Goal: Task Accomplishment & Management: Complete application form

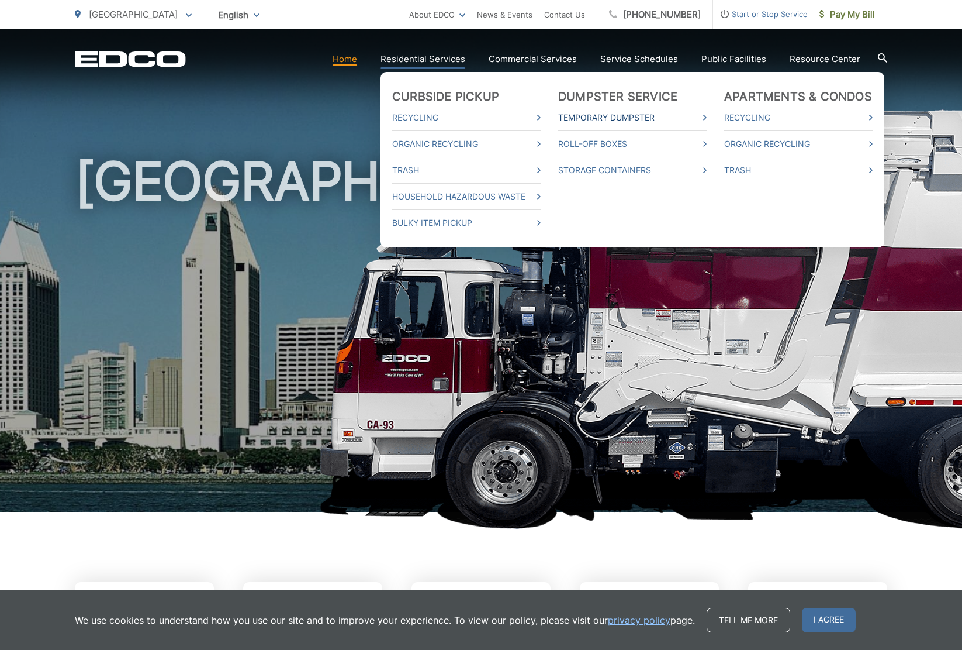
click at [612, 115] on link "Temporary Dumpster" at bounding box center [632, 118] width 149 height 14
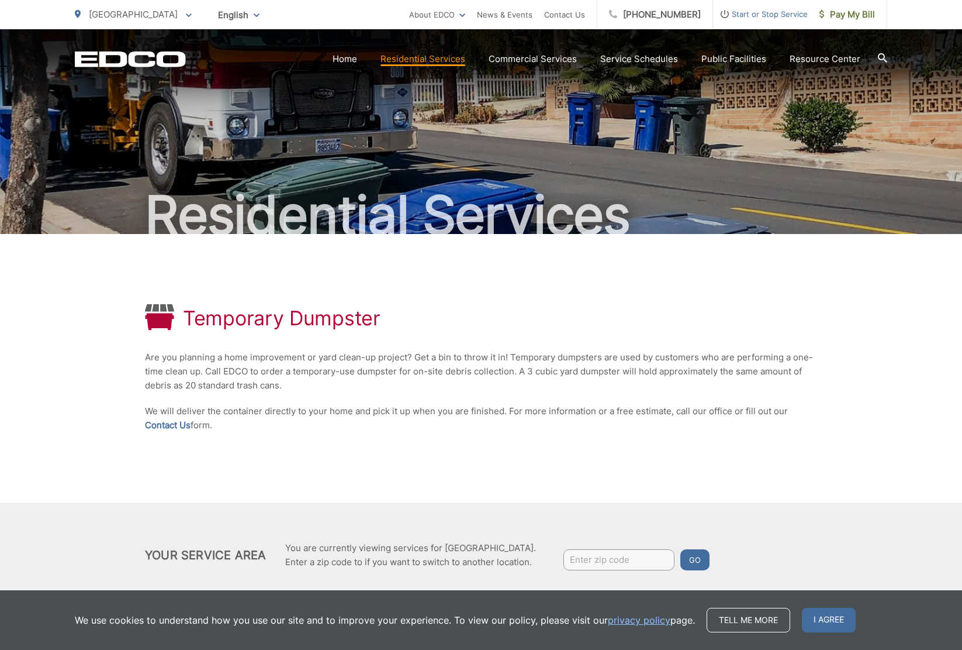
click at [611, 556] on input "Enter zip code" at bounding box center [619, 559] width 111 height 21
click at [579, 14] on link "Contact Us" at bounding box center [564, 15] width 41 height 14
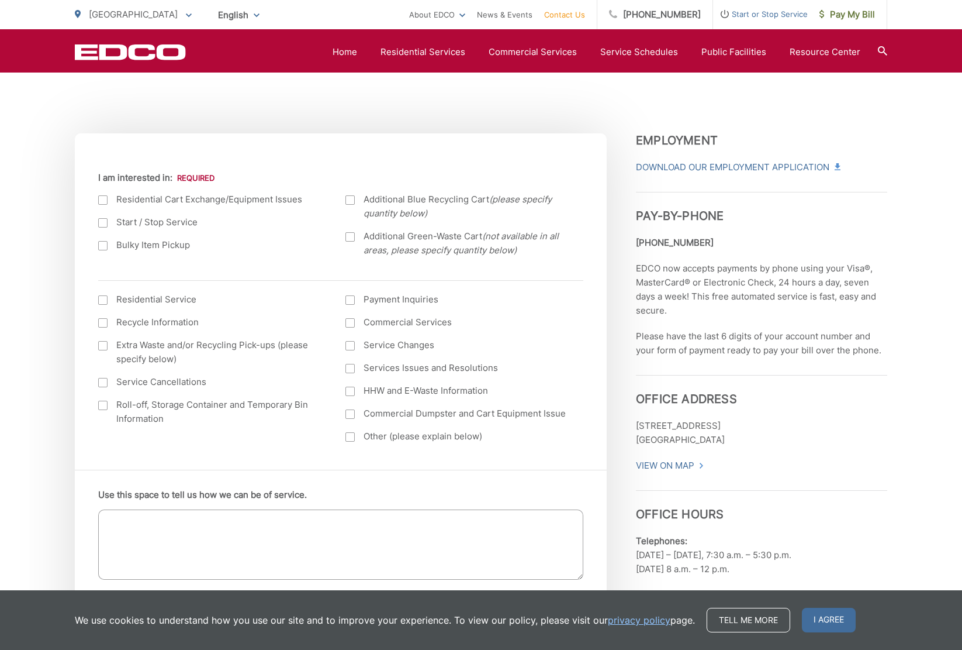
scroll to position [409, 0]
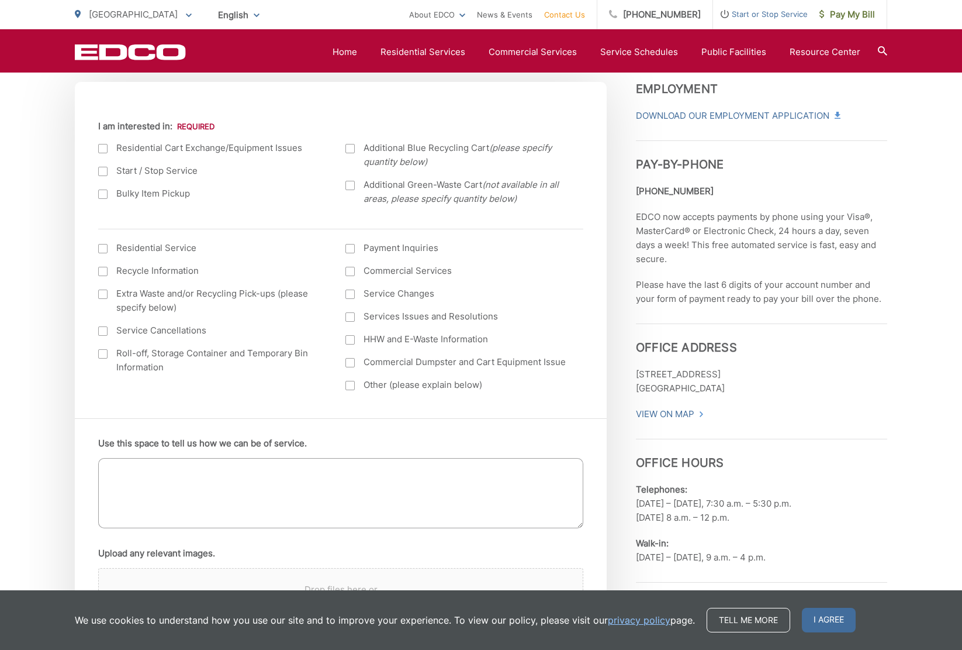
click at [108, 353] on label "Roll-off, Storage Container and Temporary Bin Information" at bounding box center [210, 360] width 224 height 28
click at [0, 0] on input "Roll-off, Storage Container and Temporary Bin Information" at bounding box center [0, 0] width 0 height 0
click at [246, 477] on textarea "Use this space to tell us how we can be of service." at bounding box center [340, 493] width 485 height 70
click at [305, 471] on textarea "Use this space to tell us how we can be of service." at bounding box center [340, 493] width 485 height 70
click at [315, 469] on textarea "We are preparing for the Mira Mesa Street Fair on October 4, 2025" at bounding box center [340, 493] width 485 height 70
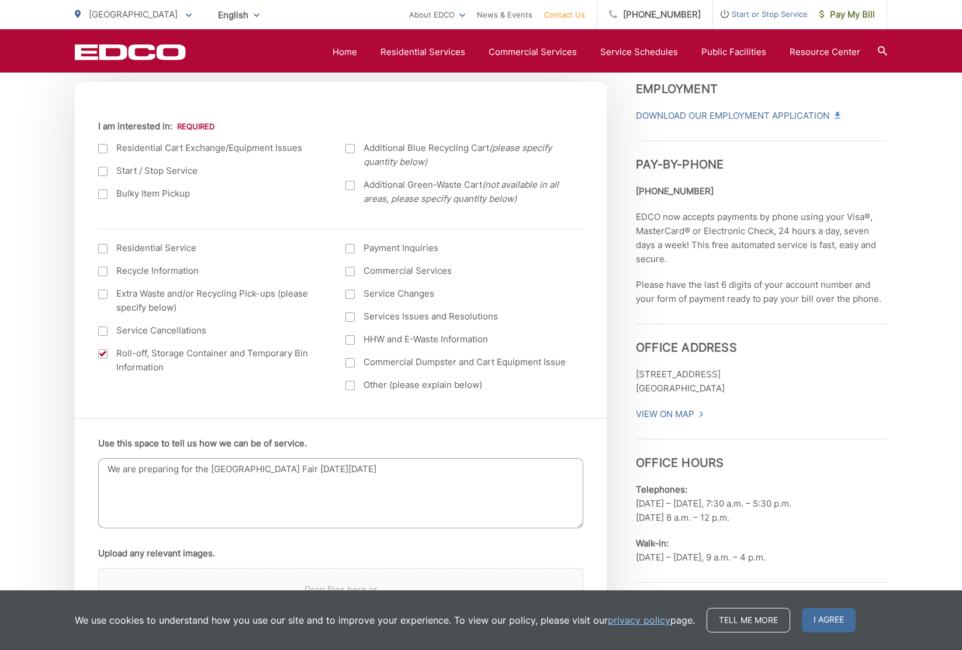
click at [440, 469] on textarea "We are preparing for the Mira Mesa Street Fair on Saturday October 4, 2025" at bounding box center [340, 493] width 485 height 70
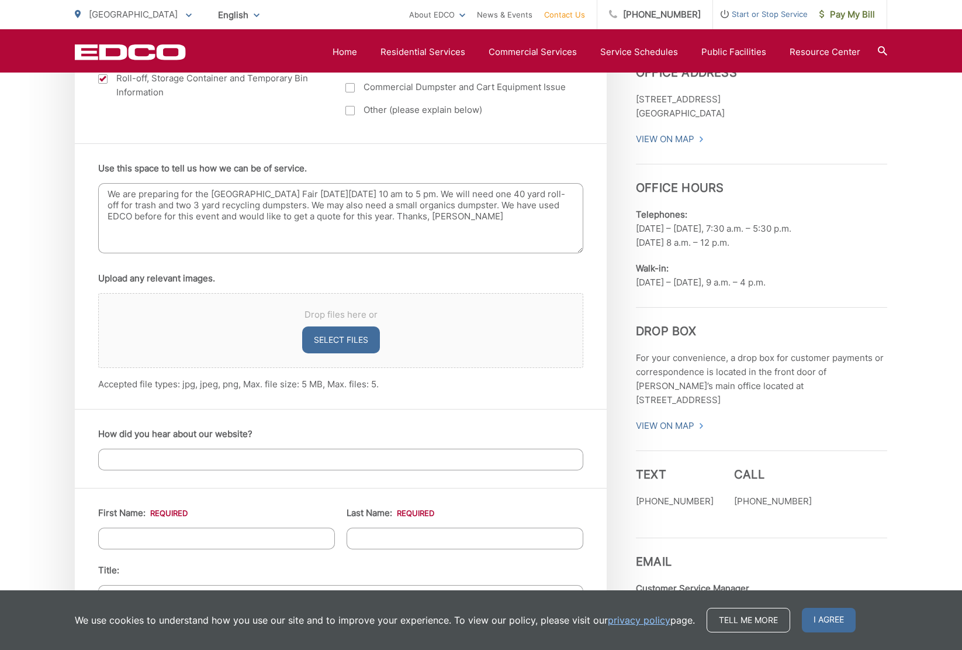
scroll to position [819, 0]
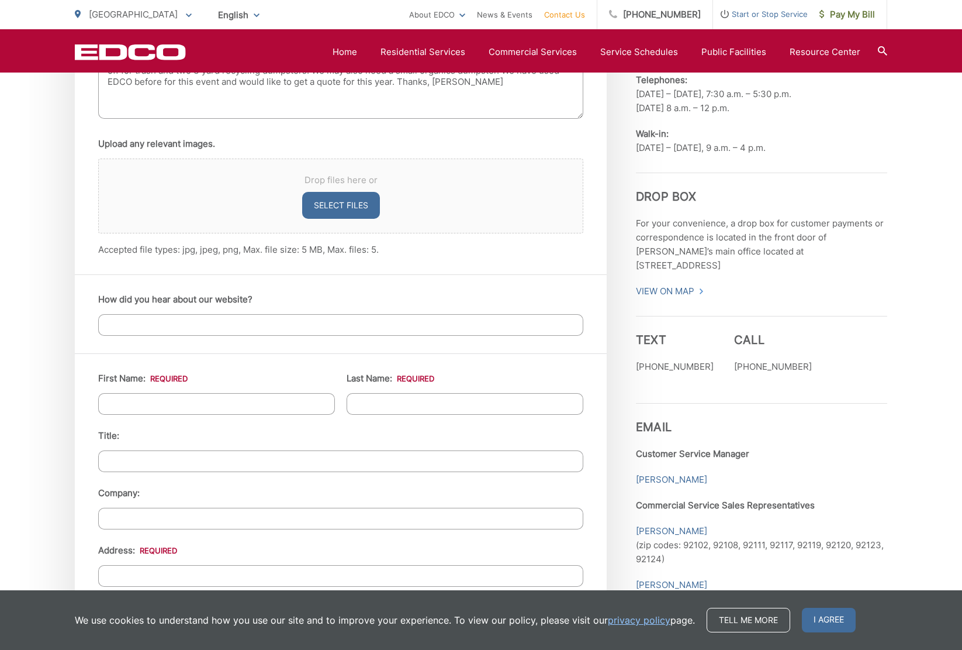
type textarea "We are preparing for the Mira Mesa Street Fair on Saturday October 4, 2025 from…"
click at [342, 320] on input "How did you hear about our website?" at bounding box center [340, 325] width 485 height 22
type input "Google search for EDCO Dumpsters"
click at [215, 403] on input "First Name: *" at bounding box center [216, 404] width 237 height 22
type input "Jeffry"
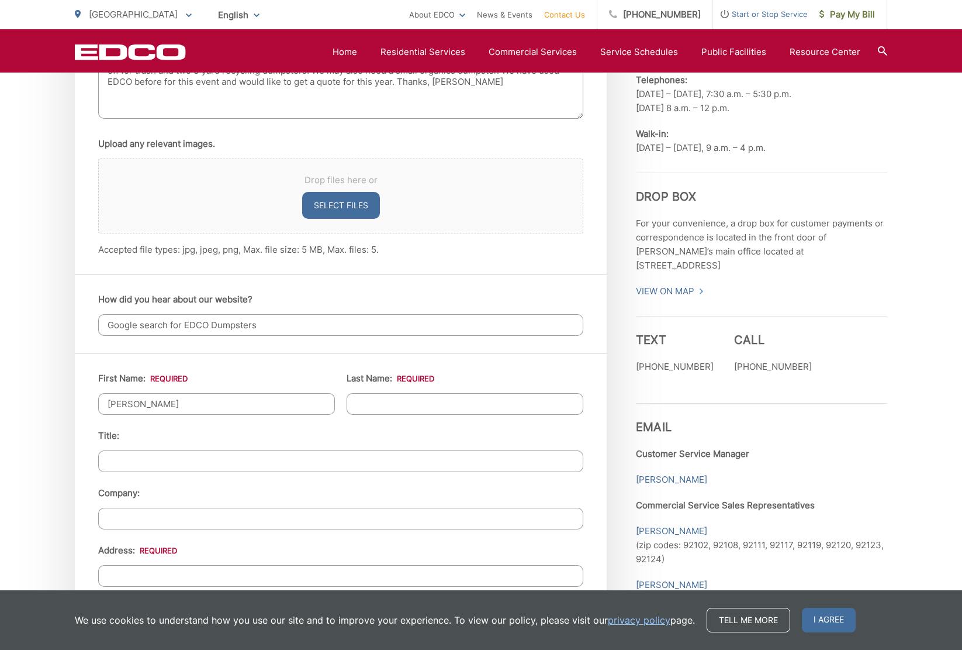
type input "Stevens"
type input "10263 Trails End Circle"
type input "[GEOGRAPHIC_DATA]"
type input "92126"
type input "8585662261"
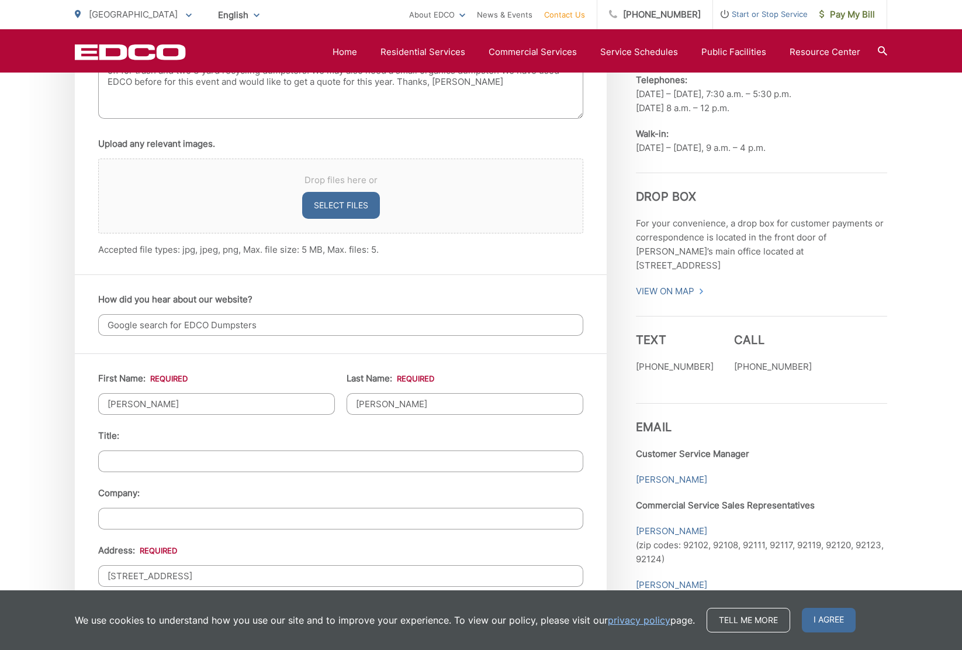
type input "jeffstev@san.rr.com"
type input "(858) 566-2261"
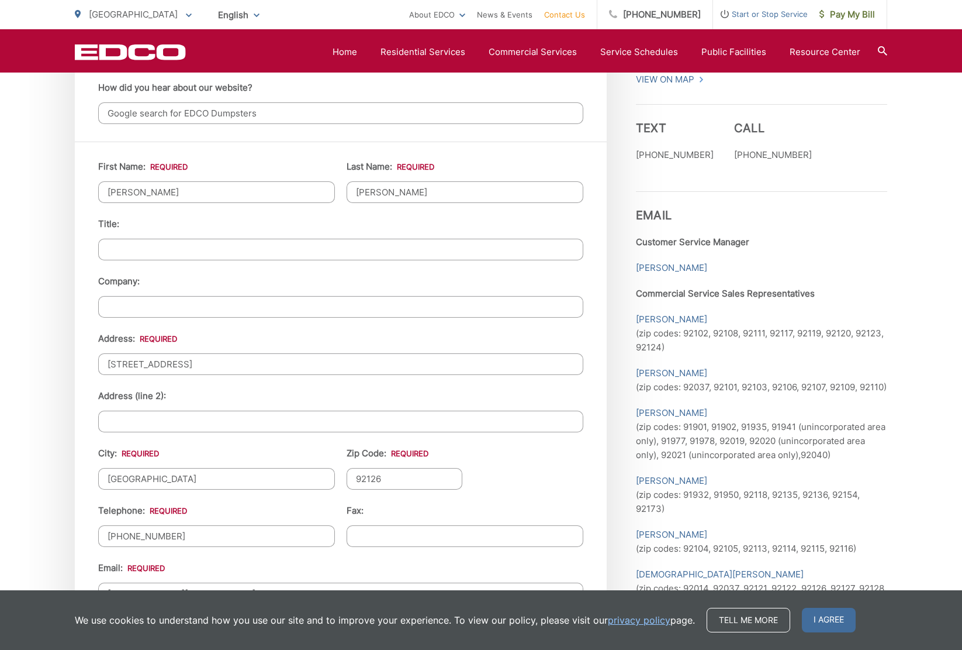
scroll to position [1052, 0]
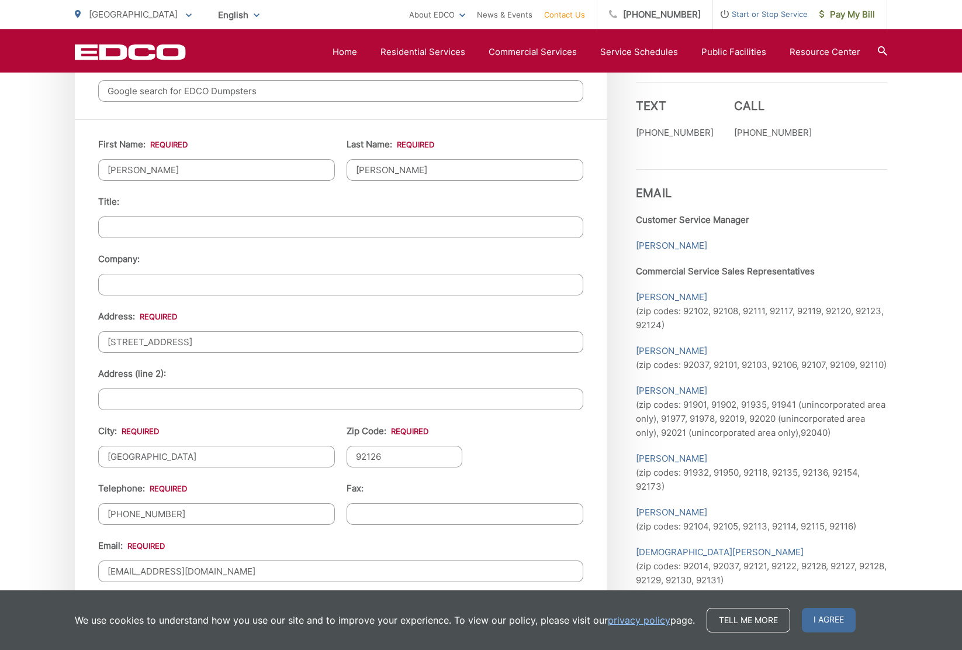
click at [164, 282] on input "Company:" at bounding box center [340, 285] width 485 height 22
type input "MIra Mesa Town Council"
click at [200, 331] on input "10263 Trails End Circle" at bounding box center [340, 342] width 485 height 22
click at [232, 341] on input "10263 Trails End Circle" at bounding box center [340, 342] width 485 height 22
drag, startPoint x: 226, startPoint y: 339, endPoint x: 81, endPoint y: 334, distance: 145.1
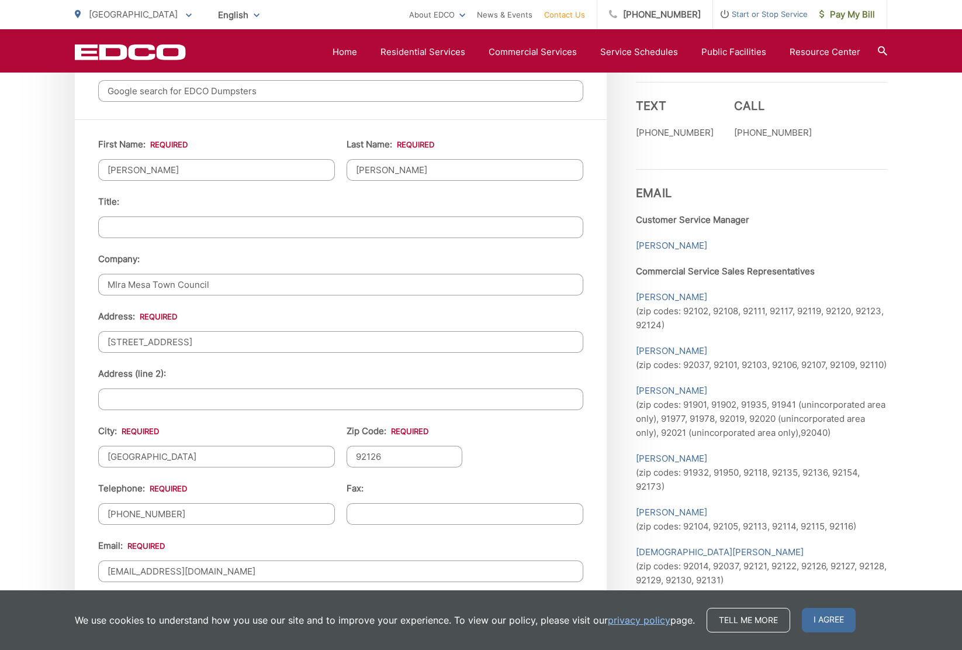
click at [81, 334] on div "First Name: * Jeffry Last Name: * Stevens Title: Company: MIra Mesa Town Counci…" at bounding box center [341, 413] width 532 height 588
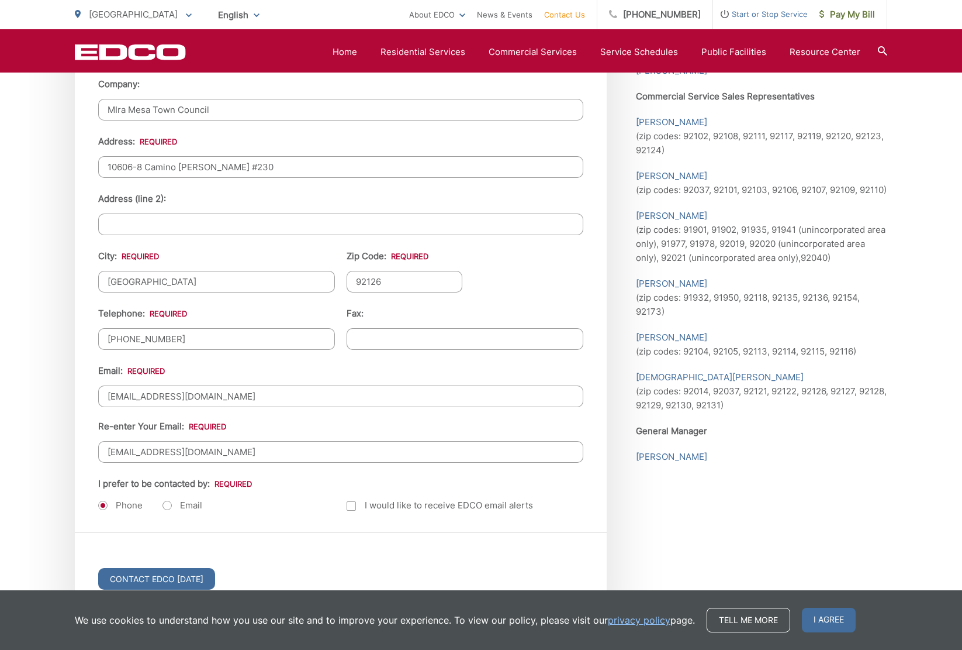
scroll to position [1228, 0]
type input "10606-8 Camino Ruiz #230"
type input "(619) 787-7428"
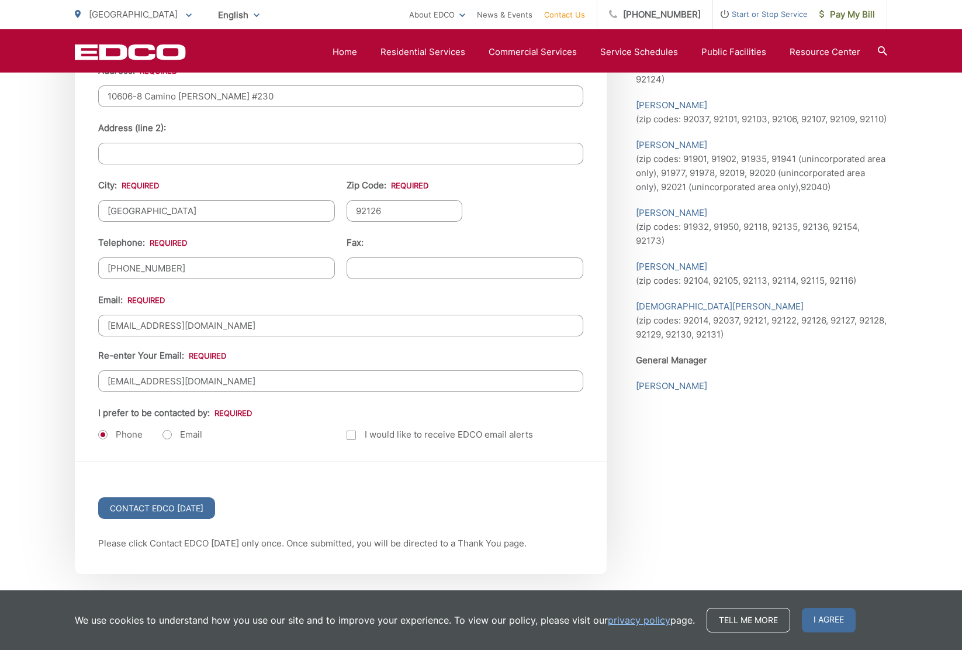
scroll to position [1345, 0]
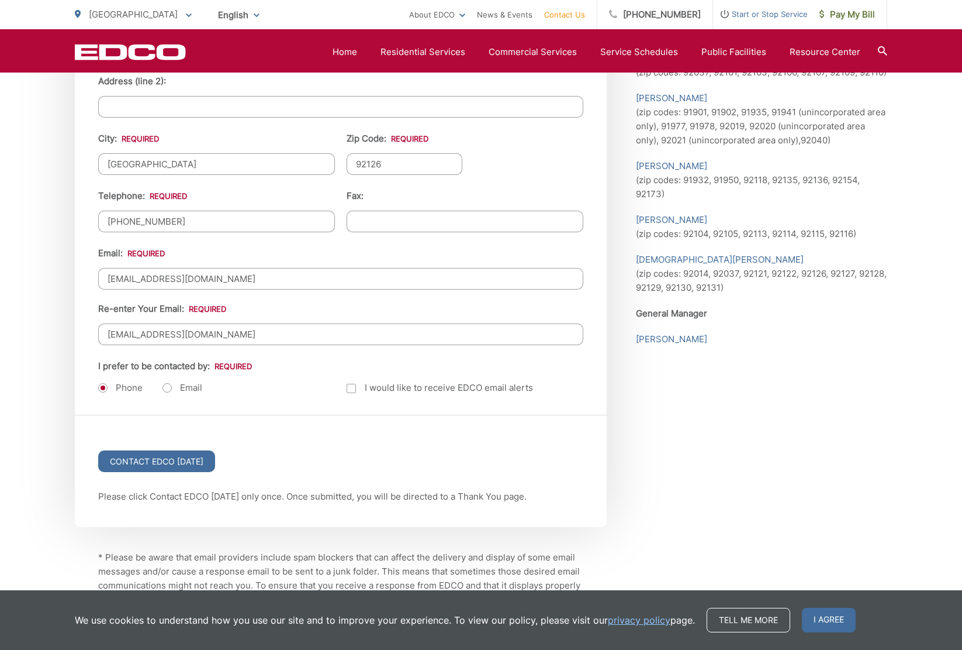
click at [168, 382] on label "Email" at bounding box center [183, 388] width 40 height 12
radio input "true"
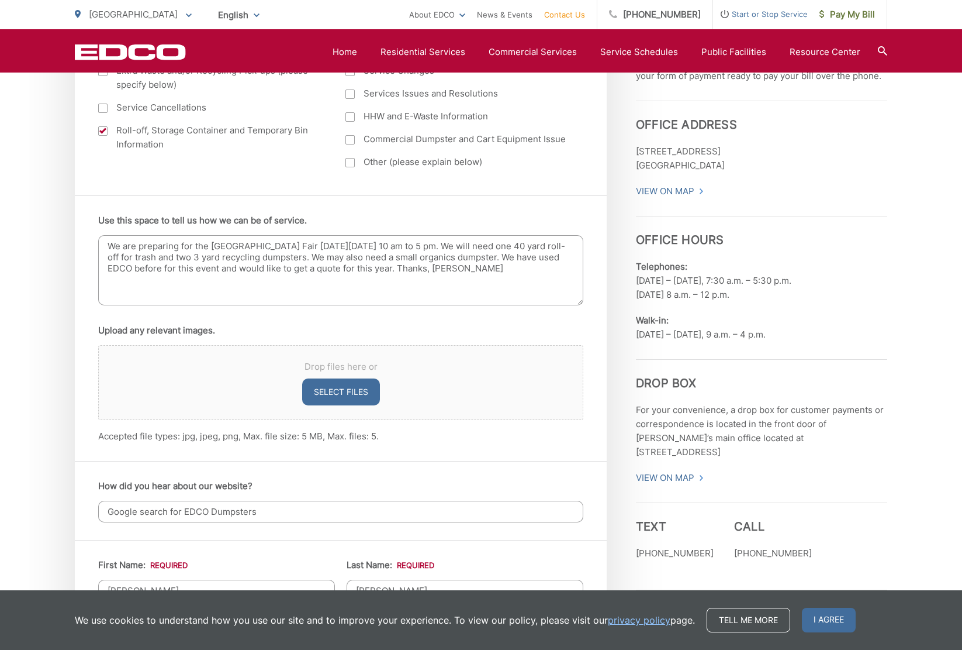
scroll to position [631, 0]
click at [195, 266] on textarea "We are preparing for the Mira Mesa Street Fair on Saturday October 4, 2025 from…" at bounding box center [340, 271] width 485 height 70
click at [151, 278] on textarea "We are preparing for the Mira Mesa Street Fair on Saturday October 4, 2025 from…" at bounding box center [340, 271] width 485 height 70
paste textarea "https://www.miramesatowncouncil.org/mira-mesa-street-fair/"
drag, startPoint x: 513, startPoint y: 269, endPoint x: 146, endPoint y: 275, distance: 367.2
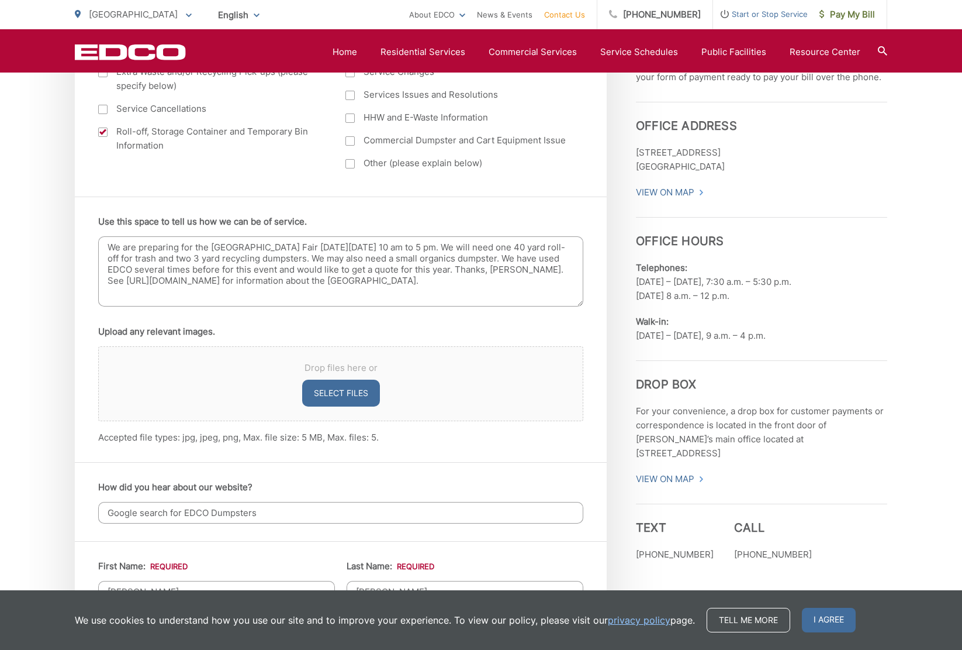
click at [146, 275] on textarea "We are preparing for the Mira Mesa Street Fair on Saturday October 4, 2025 from…" at bounding box center [340, 271] width 485 height 70
click at [567, 278] on textarea "We are preparing for the Mira Mesa Street Fair on Saturday October 4, 2025 from…" at bounding box center [340, 271] width 485 height 70
paste textarea "Thanks, Jeff Stevens."
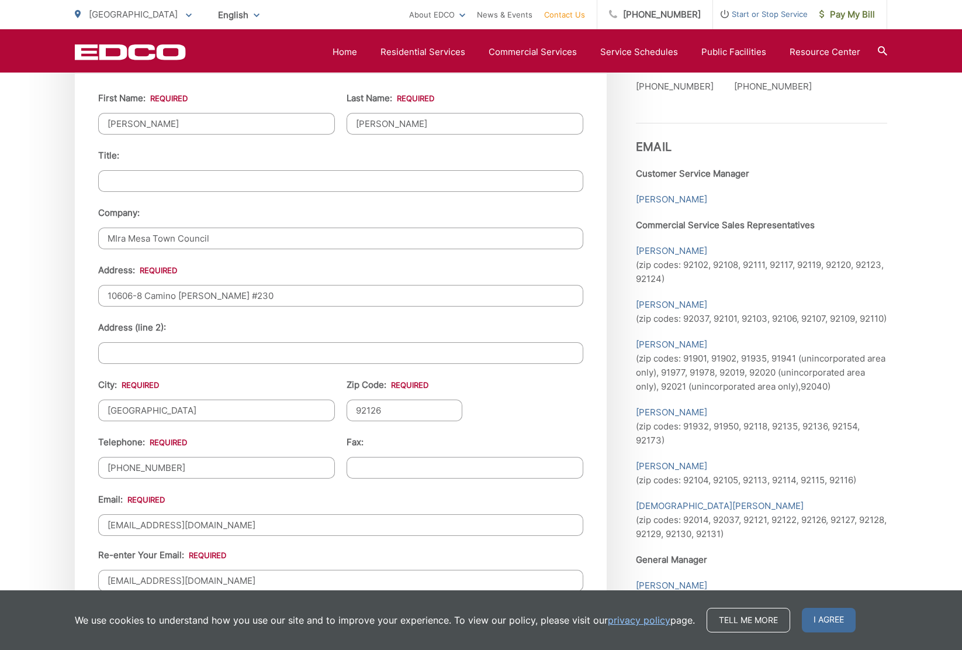
scroll to position [1332, 0]
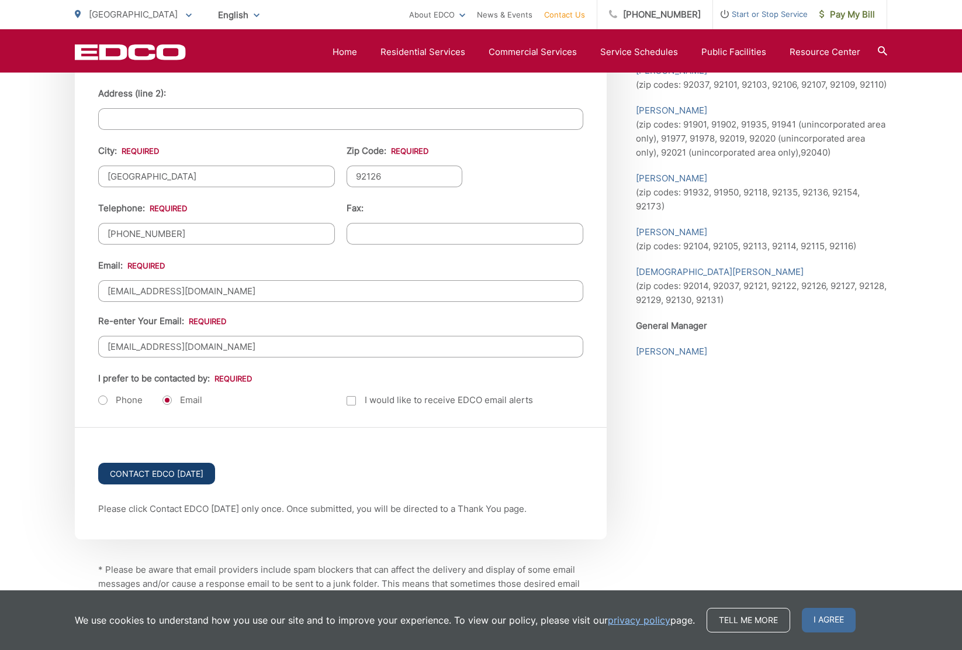
type textarea "We are preparing for the Mira Mesa Street Fair on Saturday October 4, 2025 from…"
click at [145, 462] on input "Contact EDCO Today" at bounding box center [156, 473] width 117 height 22
